Goal: Task Accomplishment & Management: Manage account settings

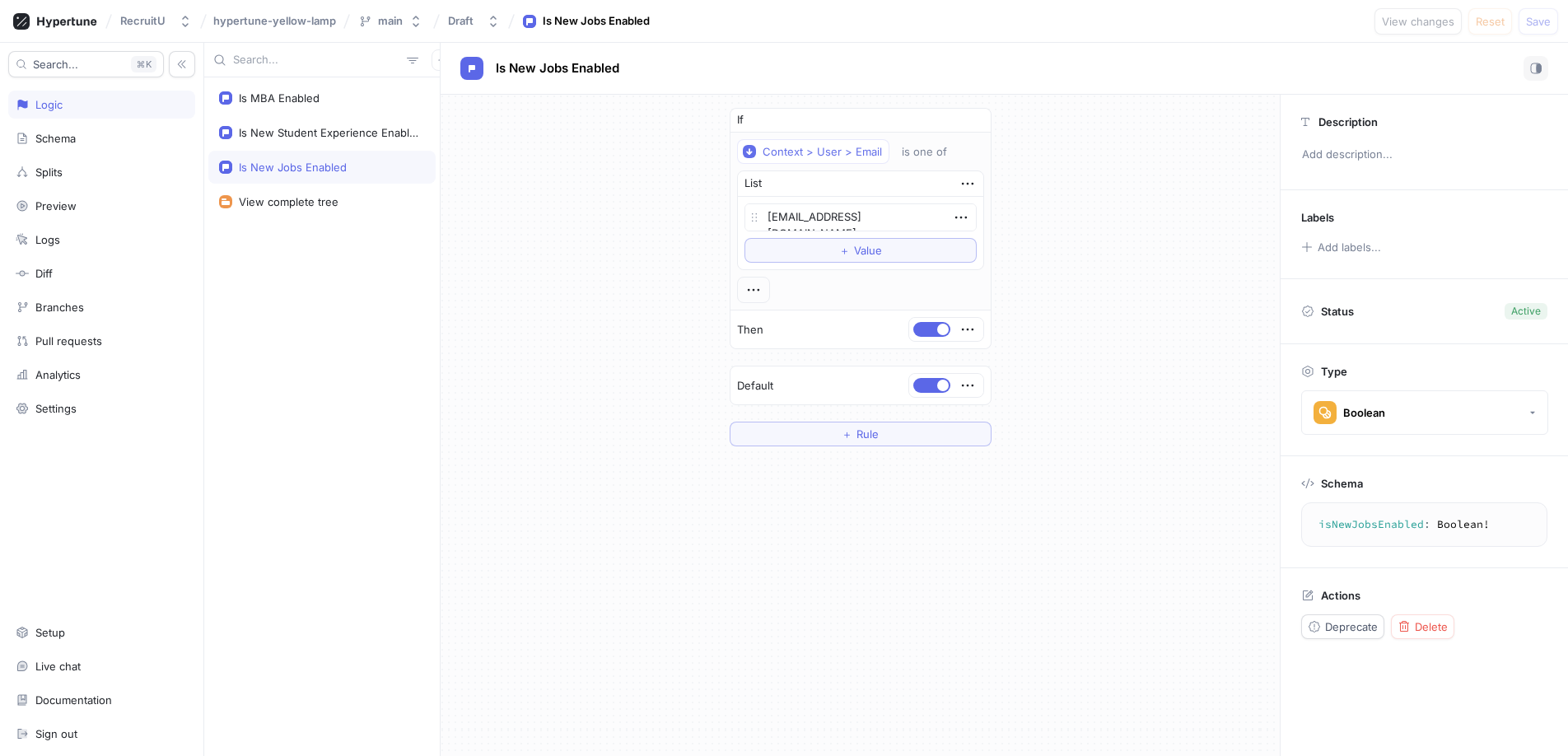
type textarea "x"
click at [289, 96] on div "Is MBA Enabled" at bounding box center [279, 98] width 81 height 13
type textarea "isMBAEnabled: Boolean!"
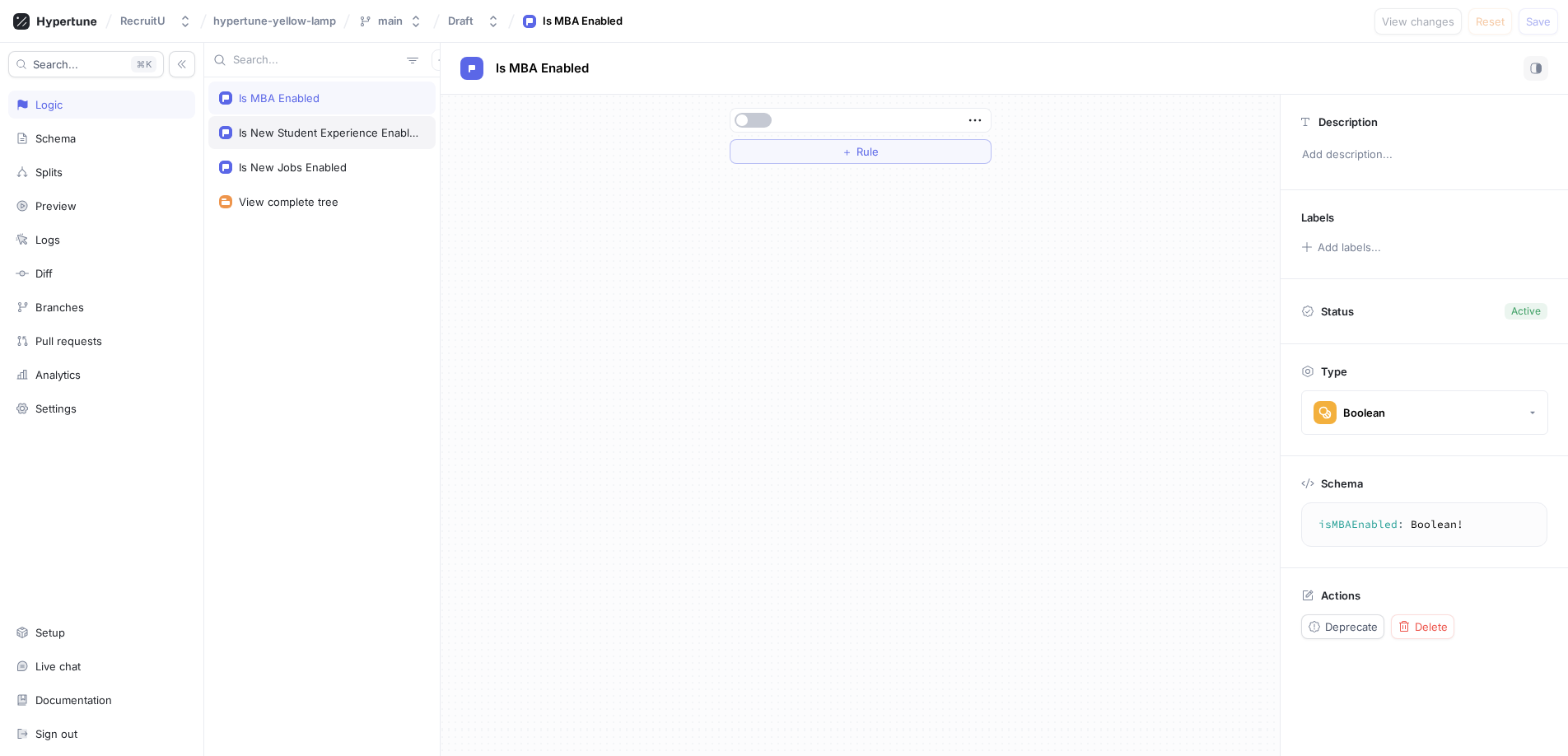
click at [272, 128] on div "Is New Student Experience Enabled" at bounding box center [328, 132] width 180 height 13
type textarea "x"
type textarea "isNewStudentExperienceEnabled: Boolean!"
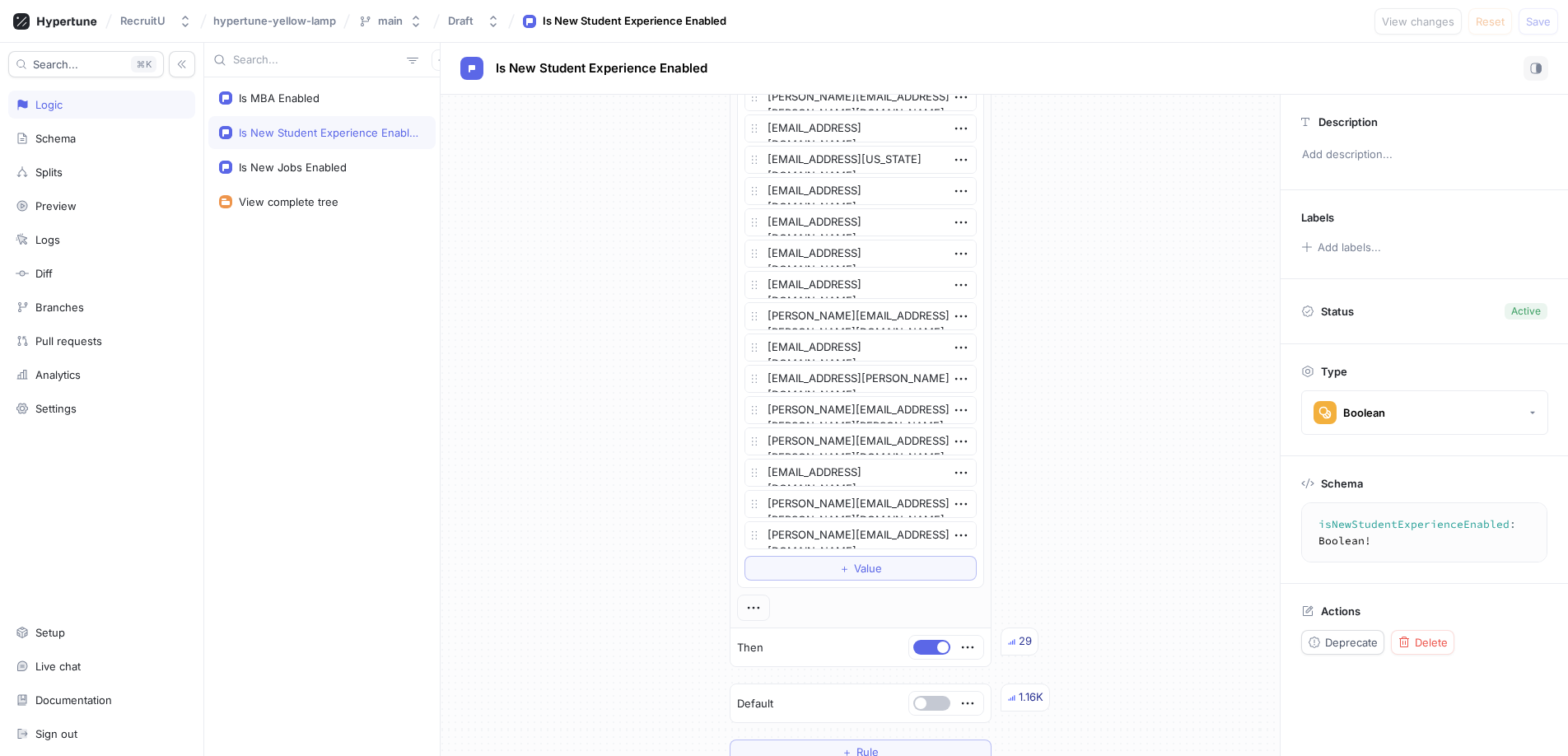
scroll to position [794, 0]
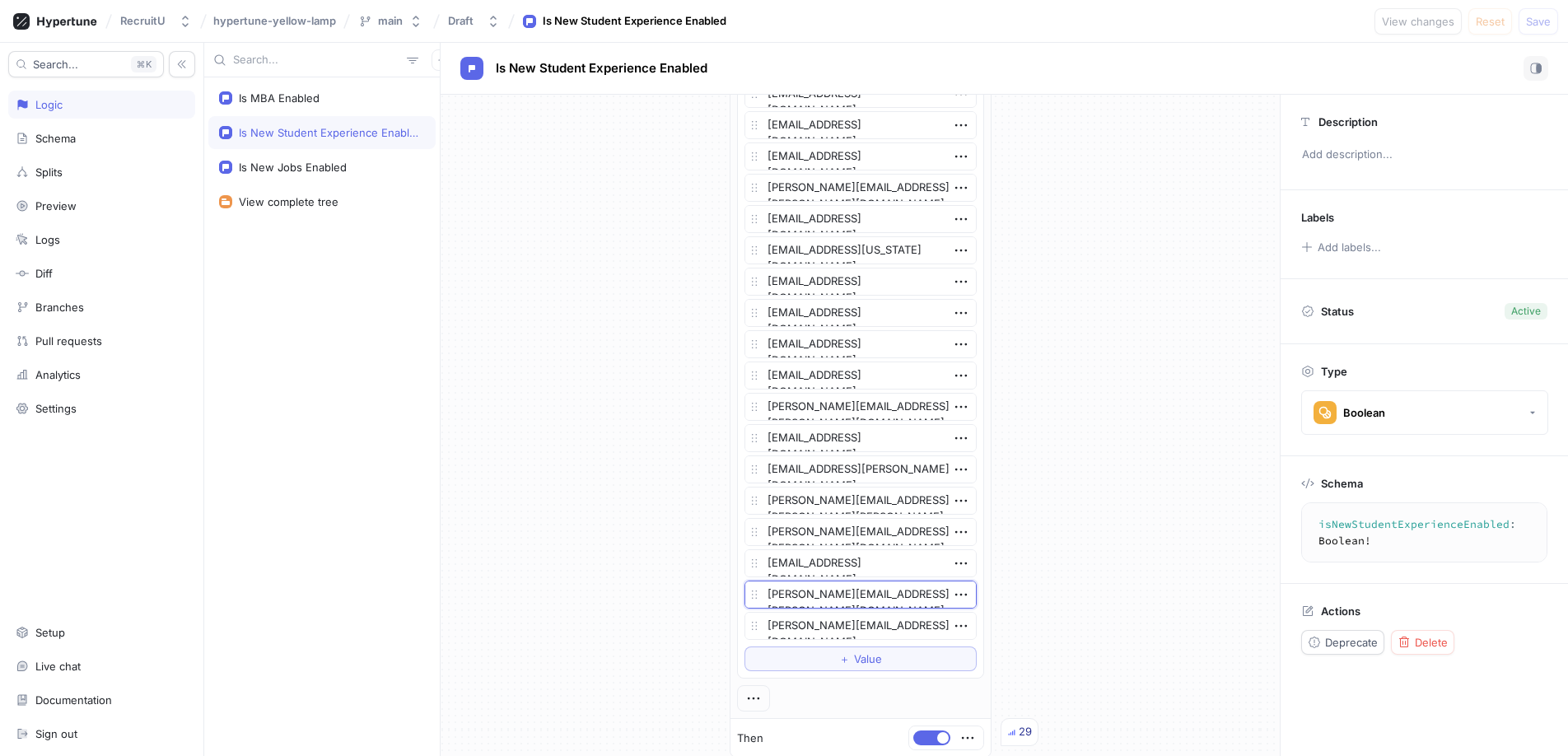
click at [868, 599] on textarea "[PERSON_NAME][EMAIL_ADDRESS][PERSON_NAME][DOMAIN_NAME]" at bounding box center [860, 595] width 232 height 28
type textarea "x"
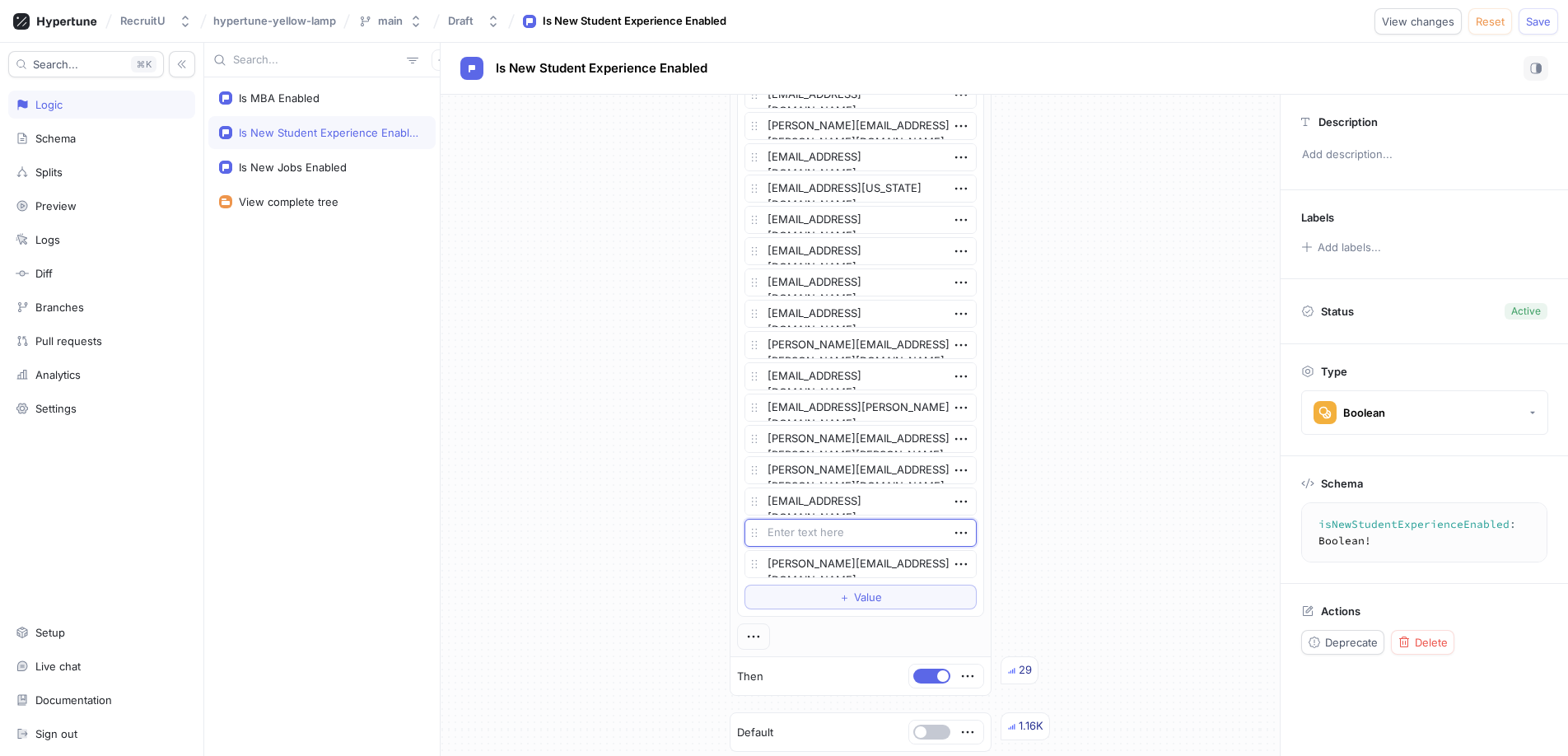
scroll to position [853, 0]
type textarea "x"
type textarea "[PERSON_NAME][EMAIL_ADDRESS][PERSON_NAME][DOMAIN_NAME]"
click at [963, 539] on icon "button" at bounding box center [961, 536] width 18 height 18
click at [972, 562] on div "Delete" at bounding box center [1026, 566] width 140 height 28
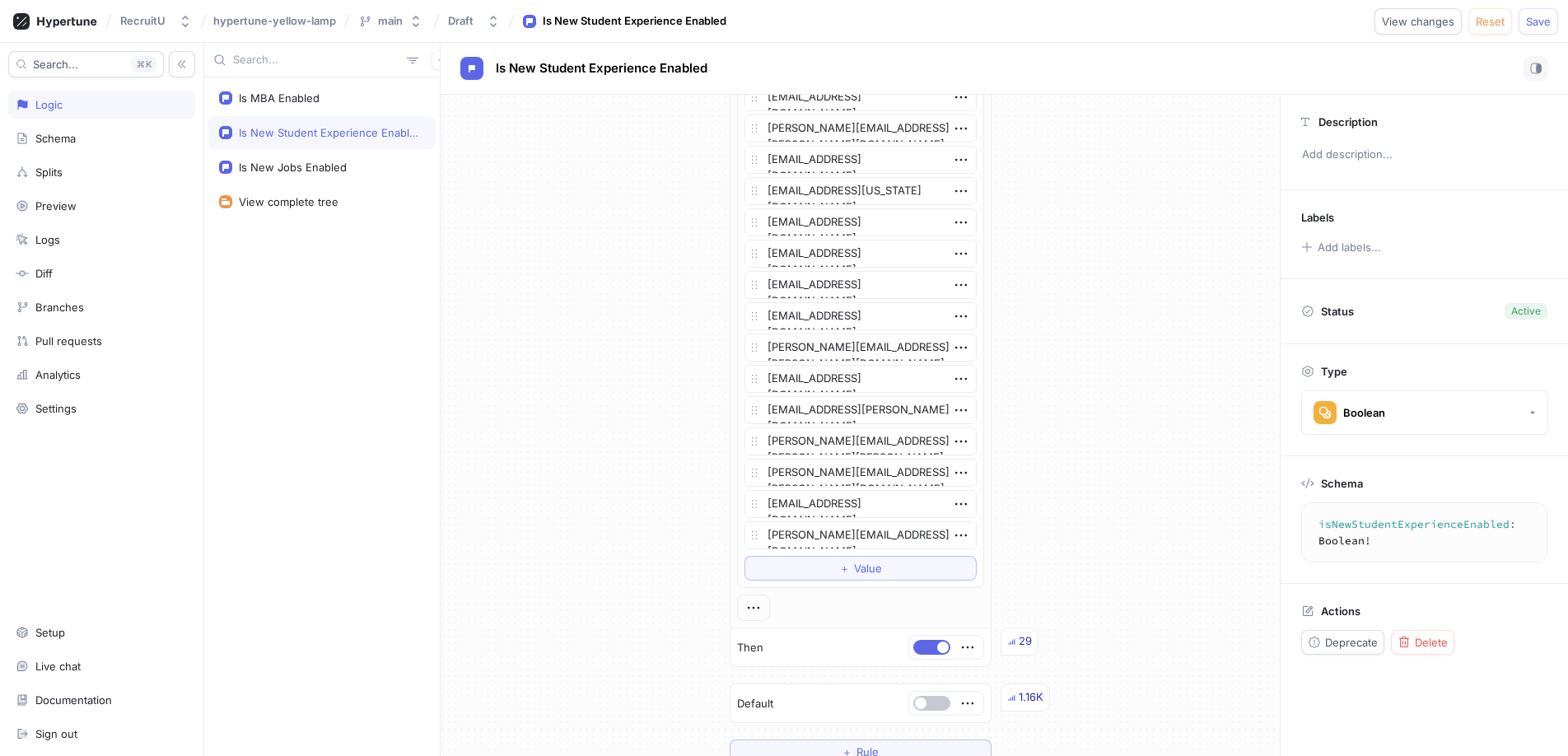
scroll to position [0, 0]
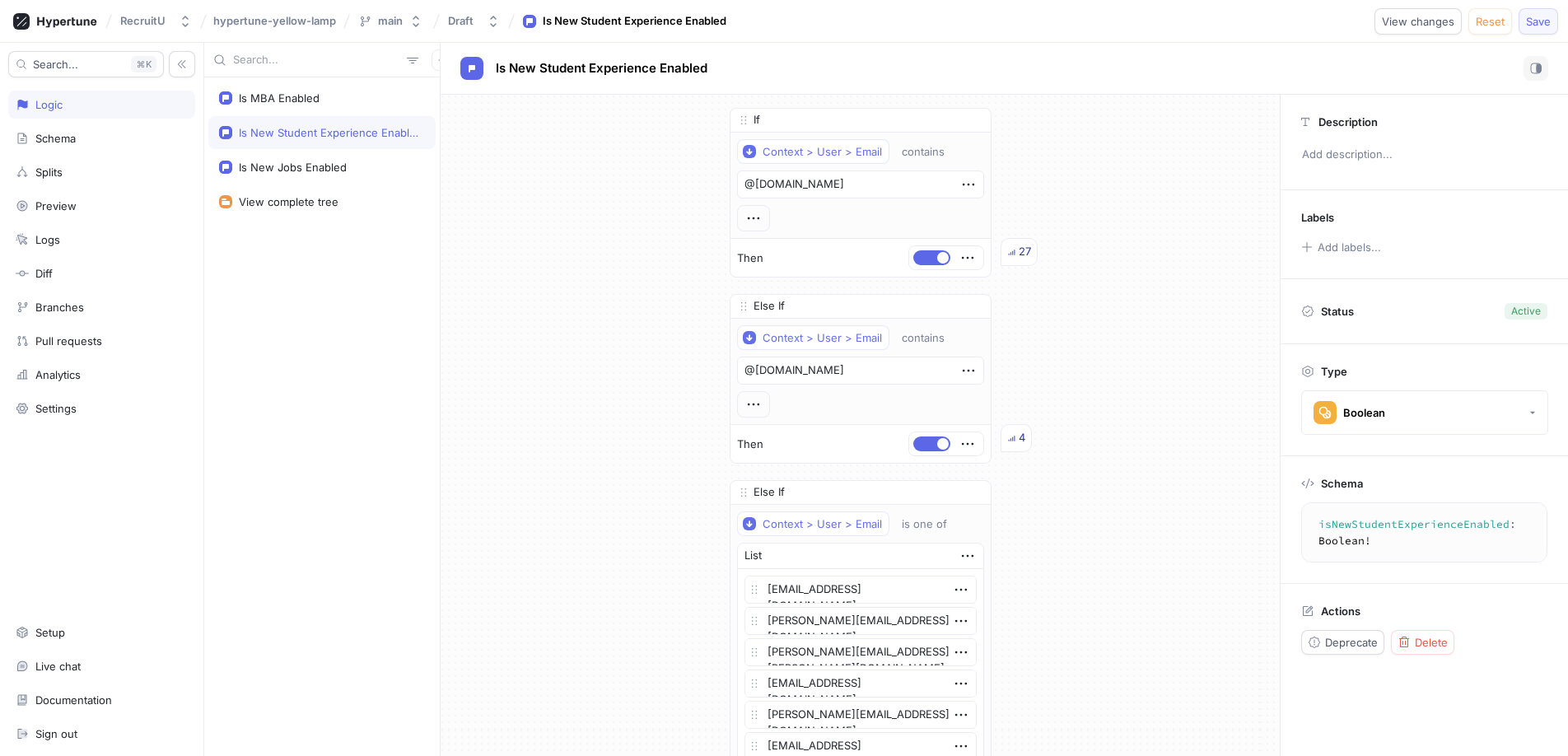
click at [1547, 18] on span "Save" at bounding box center [1538, 21] width 25 height 10
type textarea "x"
